Goal: Information Seeking & Learning: Compare options

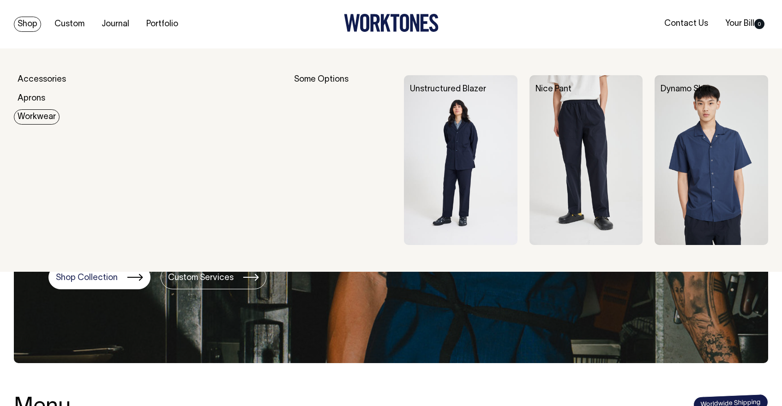
click at [37, 115] on link "Workwear" at bounding box center [37, 116] width 46 height 15
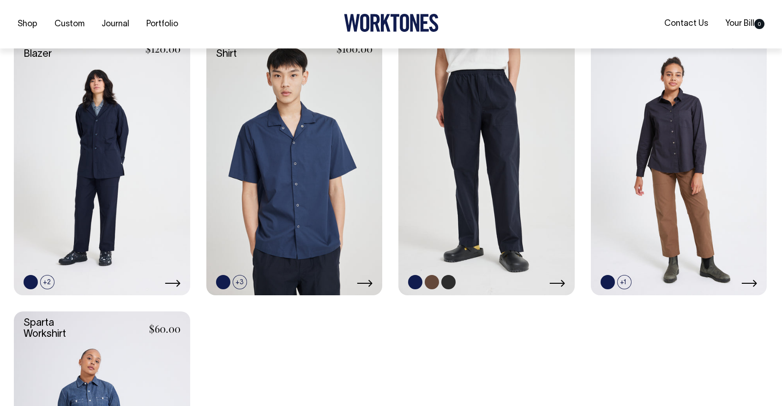
scroll to position [278, 0]
click at [432, 281] on link at bounding box center [432, 282] width 14 height 14
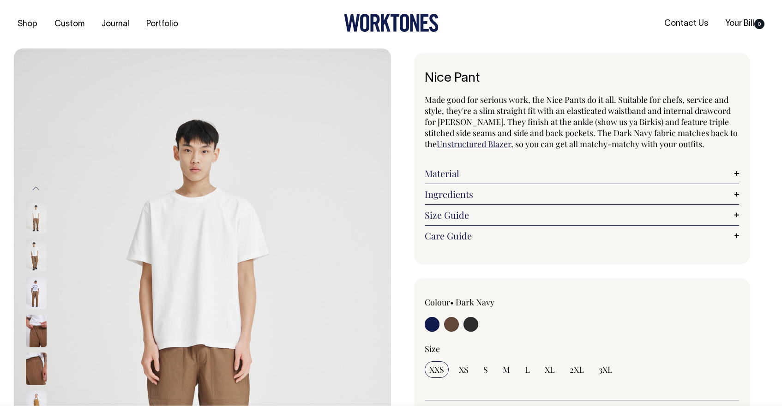
radio input "true"
radio input "false"
select select "Chocolate"
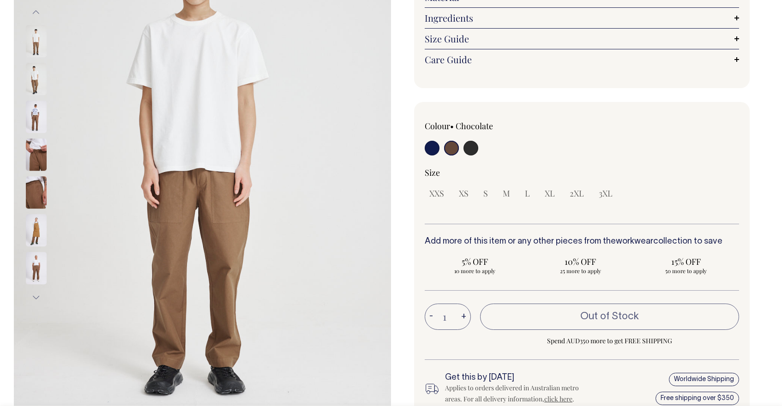
scroll to position [177, 0]
click at [499, 198] on div "XXS XS S M L XL 2XL 3XL" at bounding box center [582, 193] width 315 height 17
click at [509, 188] on span "M" at bounding box center [506, 193] width 7 height 11
click at [510, 197] on span "M" at bounding box center [506, 193] width 7 height 11
click at [446, 147] on input "radio" at bounding box center [451, 147] width 15 height 15
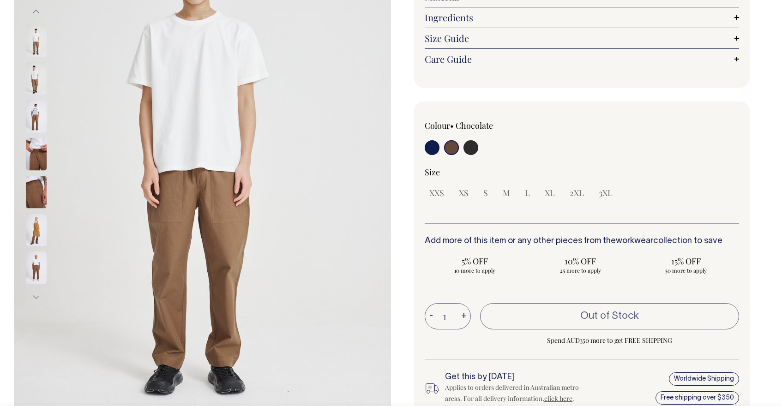
click at [472, 145] on input "radio" at bounding box center [471, 147] width 15 height 15
radio input "true"
select select "Charcoal"
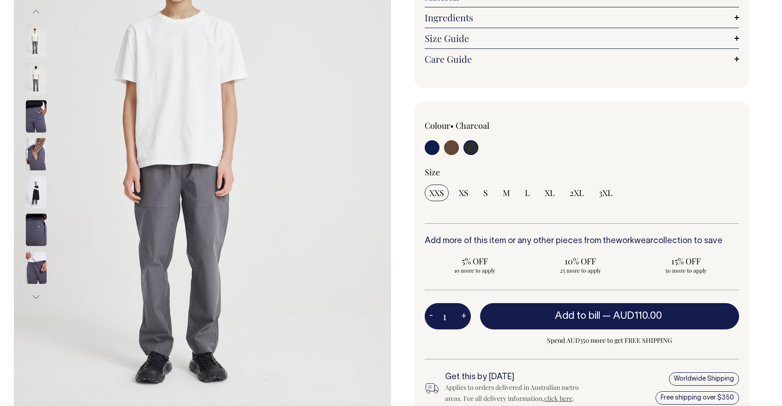
click at [419, 151] on div "Colour • Charcoal" at bounding box center [582, 263] width 336 height 322
click at [429, 150] on input "radio" at bounding box center [432, 147] width 15 height 15
radio input "true"
select select "Dark Navy"
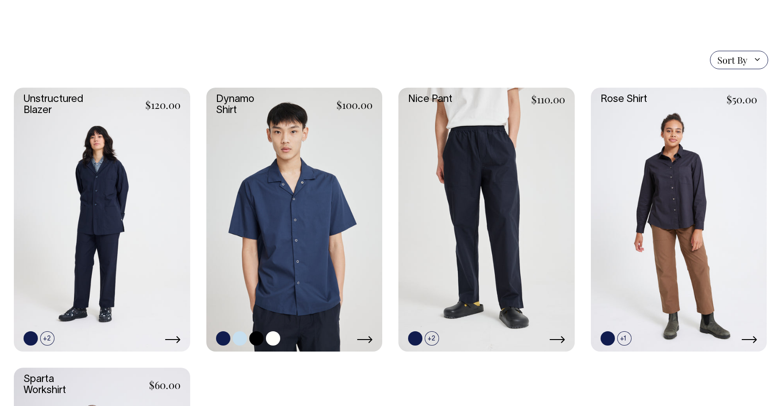
click at [323, 229] on link at bounding box center [294, 220] width 176 height 264
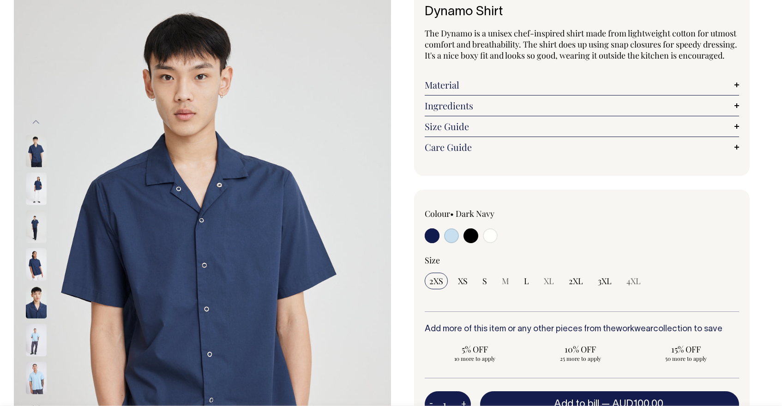
scroll to position [67, 0]
click at [493, 243] on input "radio" at bounding box center [490, 235] width 15 height 15
radio input "true"
select select "Off-White"
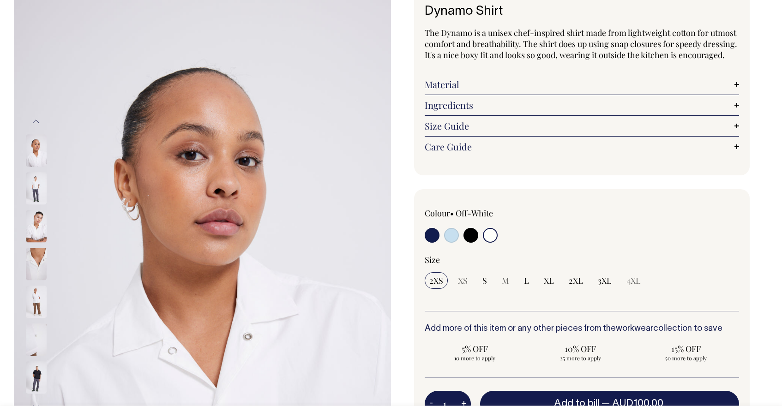
click at [476, 243] on input "radio" at bounding box center [471, 235] width 15 height 15
radio input "true"
select select "Black"
